Goal: Find specific page/section: Find specific page/section

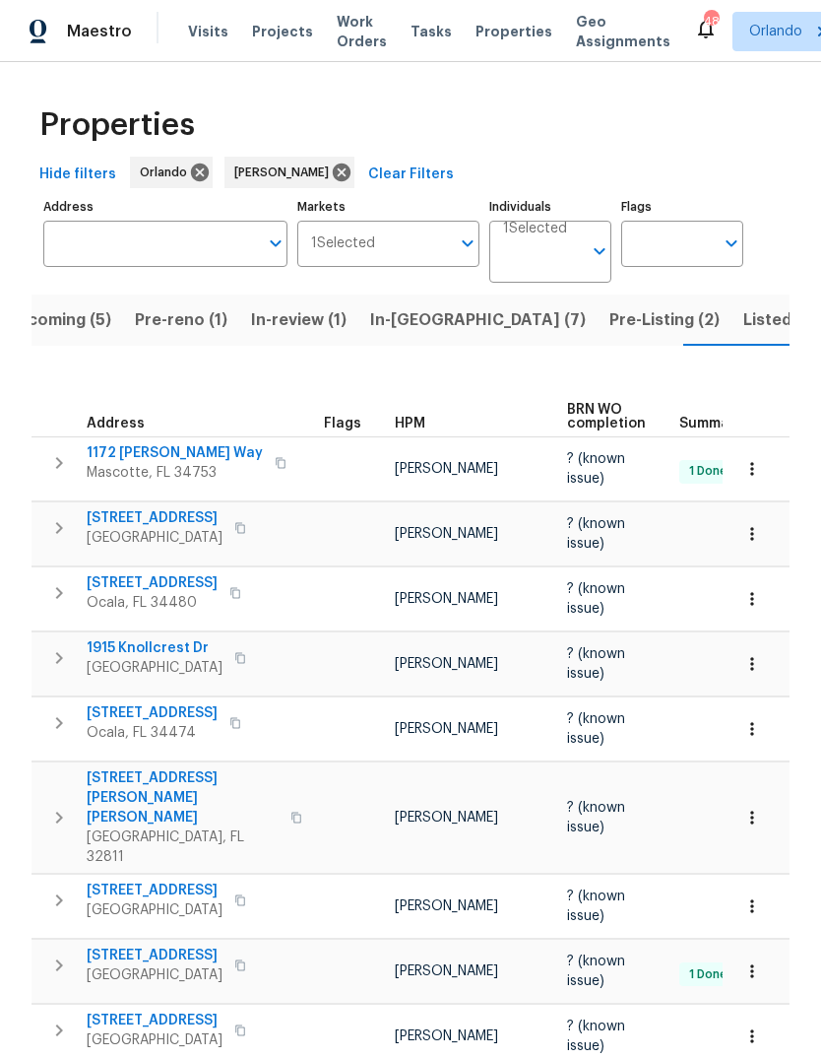
click at [107, 258] on input "Address" at bounding box center [150, 244] width 215 height 46
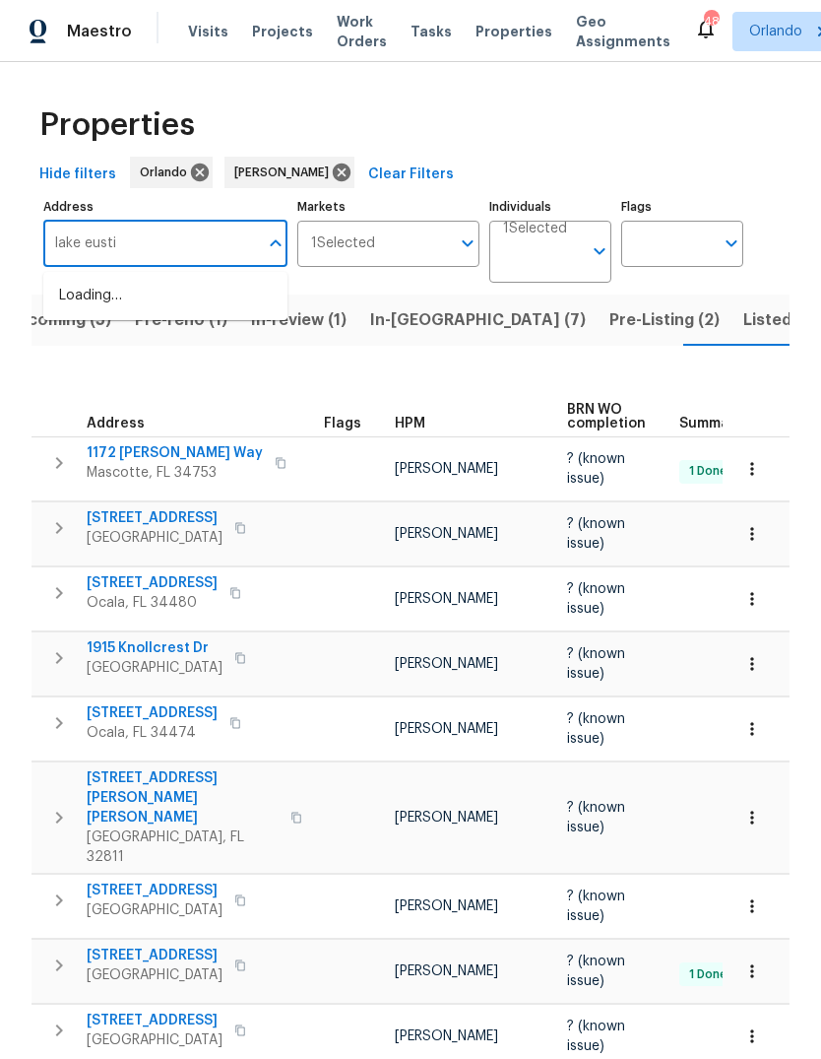
type input "lake eustis"
click at [85, 302] on li "[STREET_ADDRESS][PERSON_NAME]" at bounding box center [165, 306] width 244 height 53
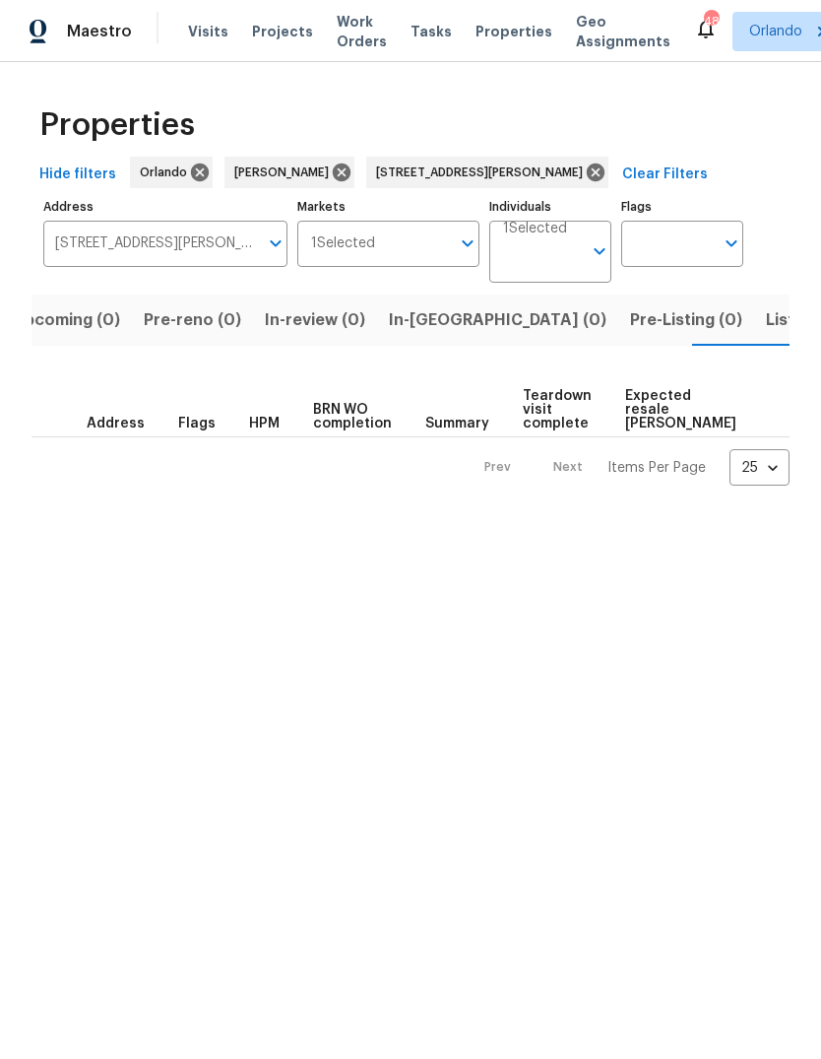
scroll to position [0, 32]
click at [765, 308] on span "Listed (1)" at bounding box center [800, 320] width 71 height 28
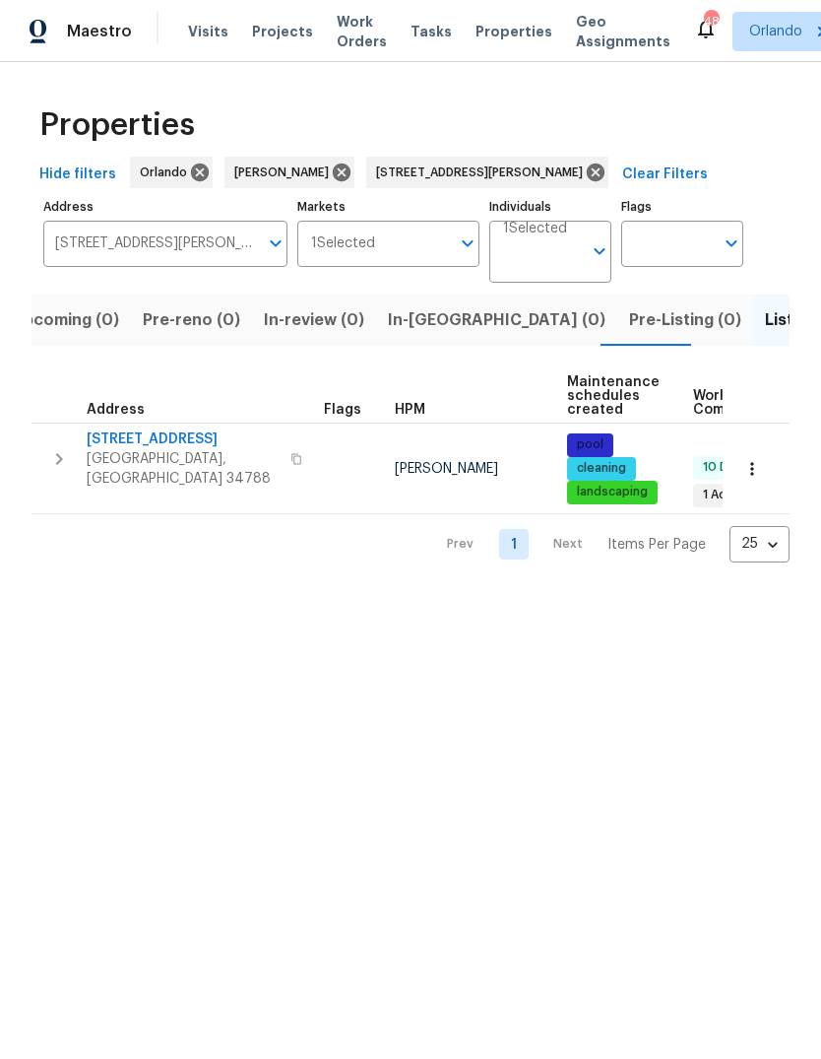
click at [100, 451] on span "[GEOGRAPHIC_DATA], [GEOGRAPHIC_DATA] 34788" at bounding box center [183, 468] width 192 height 39
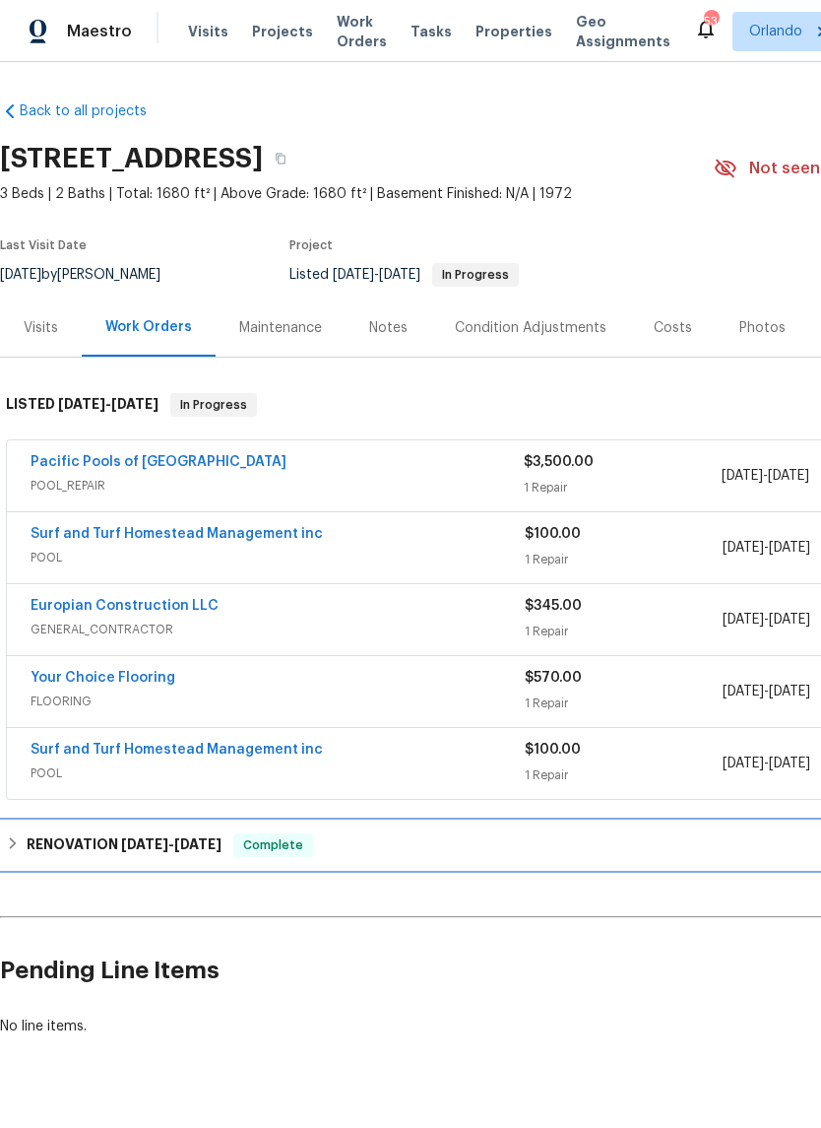
click at [63, 850] on h6 "RENOVATION [DATE] - [DATE]" at bounding box center [124, 845] width 195 height 24
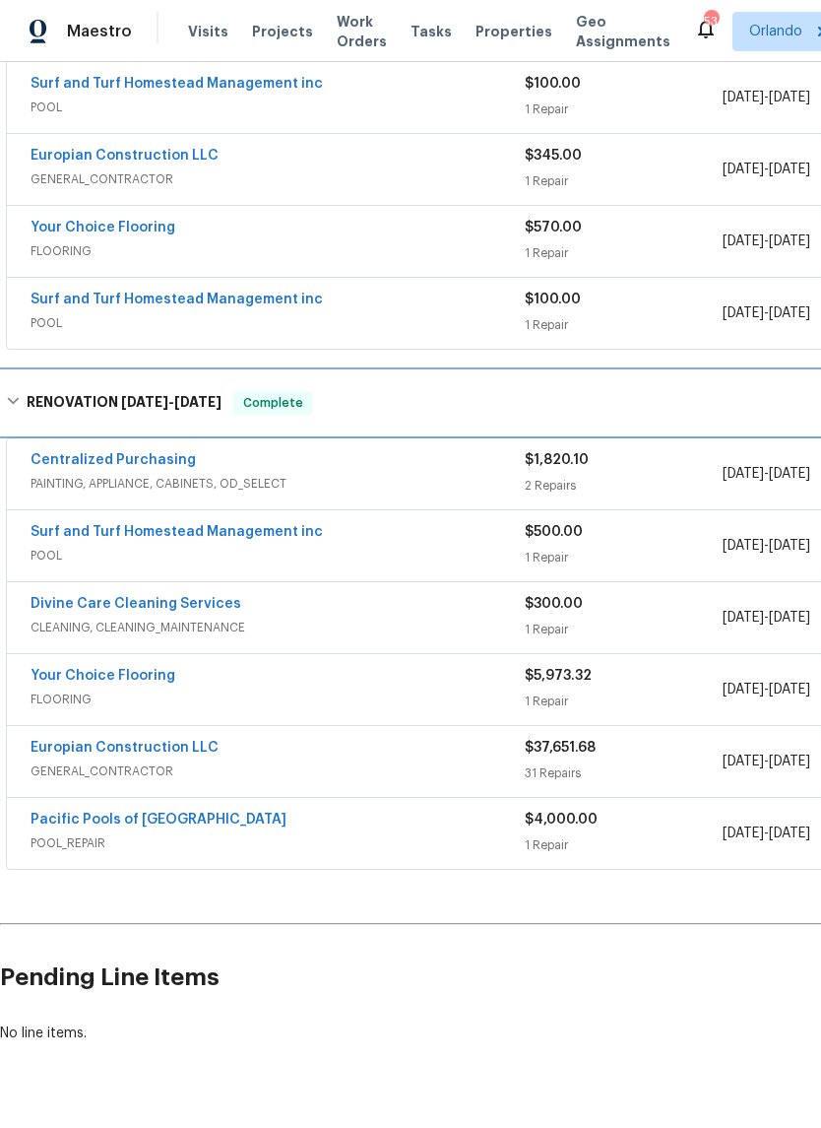
scroll to position [450, 0]
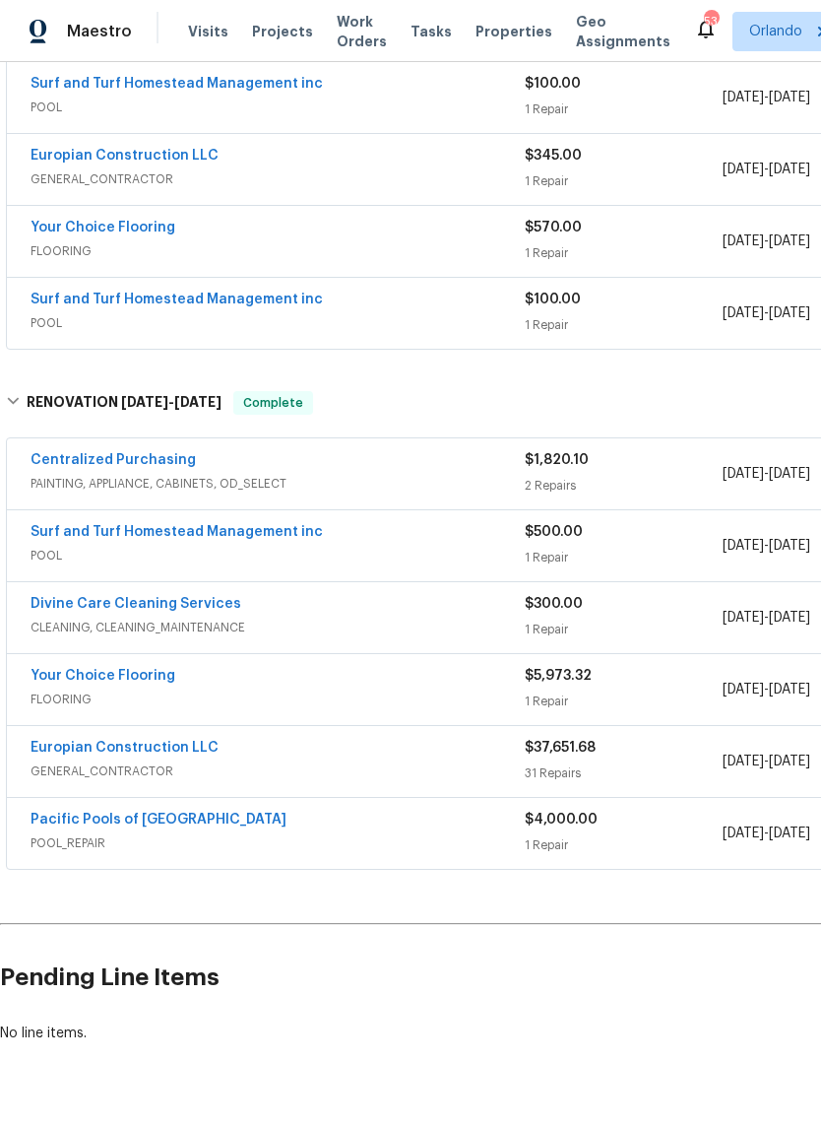
click at [67, 754] on link "Europian Construction LLC" at bounding box center [125, 748] width 188 height 14
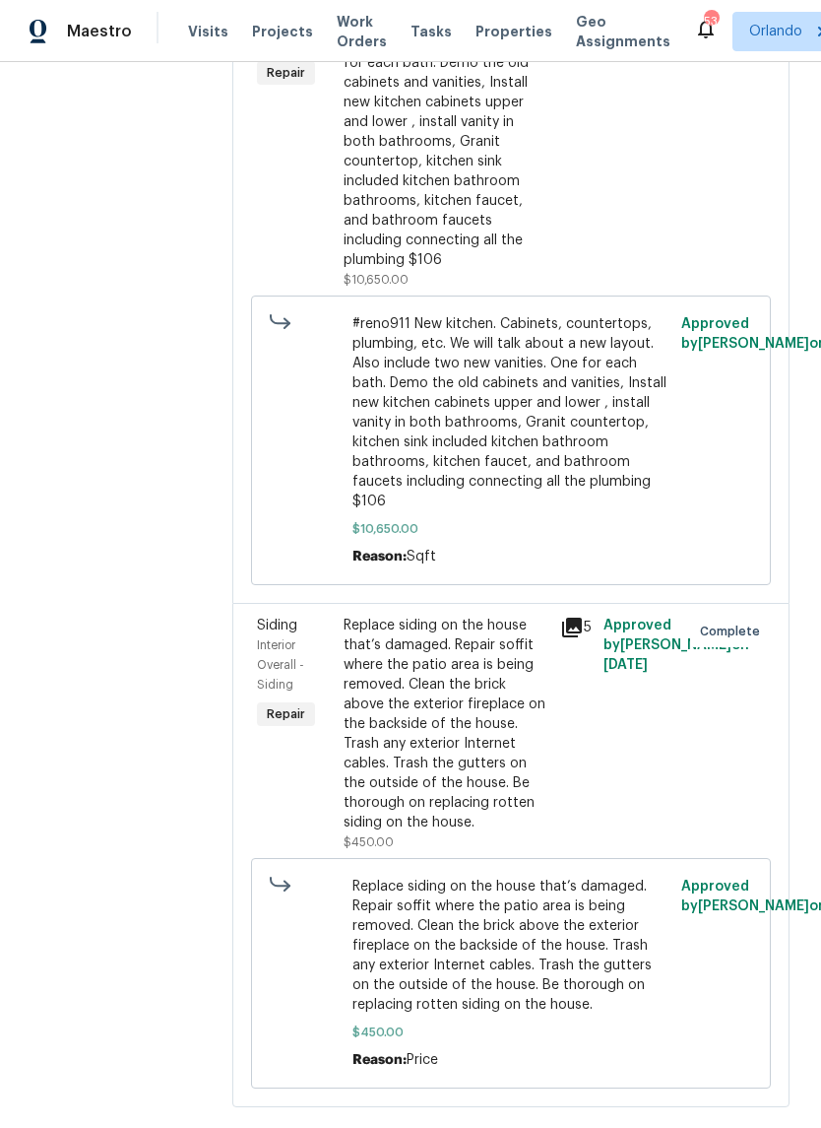
scroll to position [9785, 0]
